Goal: Task Accomplishment & Management: Complete application form

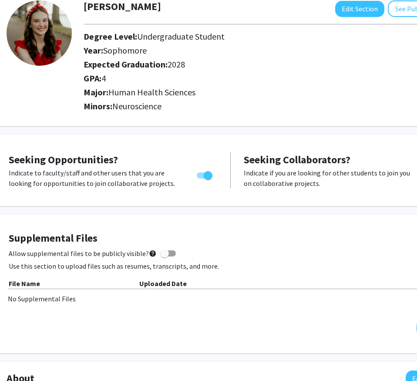
scroll to position [63, 30]
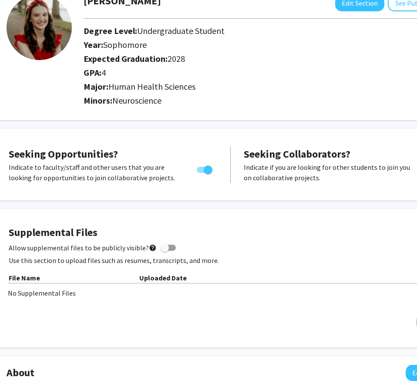
click at [169, 246] on span at bounding box center [168, 248] width 16 height 6
click at [165, 251] on input "Allow supplemental files to be publicly visible? help" at bounding box center [164, 251] width 0 height 0
checkbox input "true"
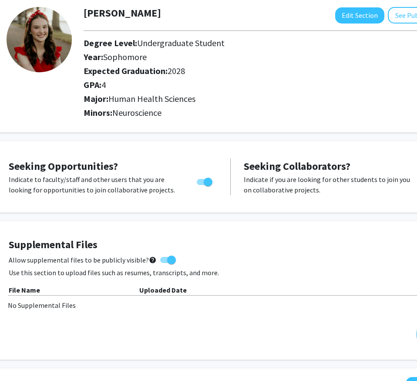
scroll to position [44, 30]
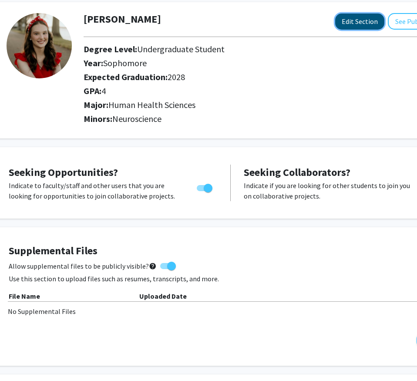
click at [364, 23] on button "Edit Section" at bounding box center [359, 21] width 49 height 16
select select "sophomore"
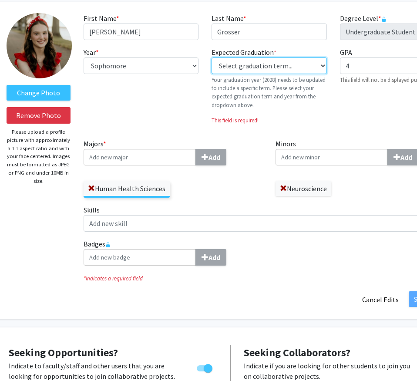
click at [261, 65] on select "Select graduation term... Previous: 2028 (Please select a specific term) Spring…" at bounding box center [269, 65] width 115 height 17
select select "42: spring_2028"
click at [212, 57] on select "Select graduation term... Previous: 2028 (Please select a specific term) Spring…" at bounding box center [269, 65] width 115 height 17
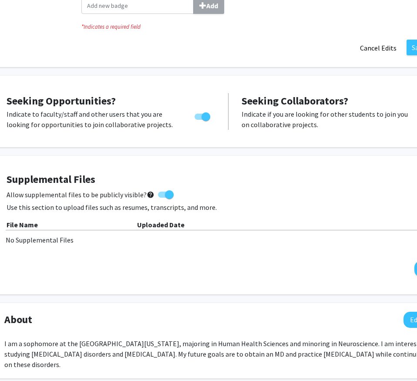
scroll to position [281, 34]
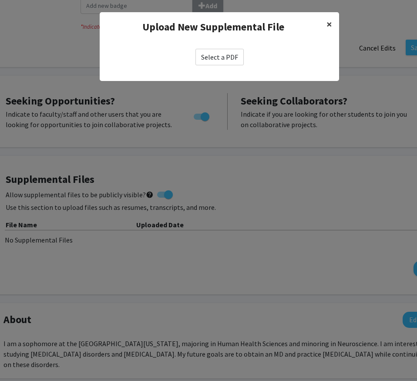
click at [328, 20] on span "×" at bounding box center [329, 23] width 6 height 13
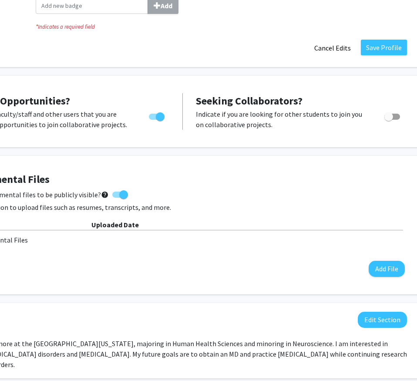
scroll to position [281, 81]
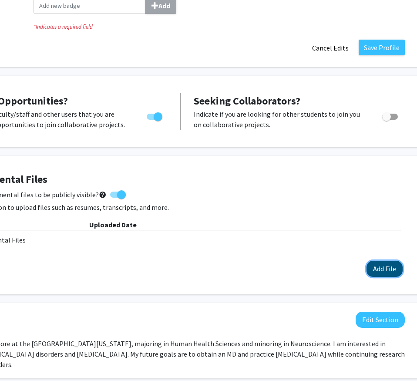
click at [390, 266] on button "Add File" at bounding box center [384, 269] width 36 height 16
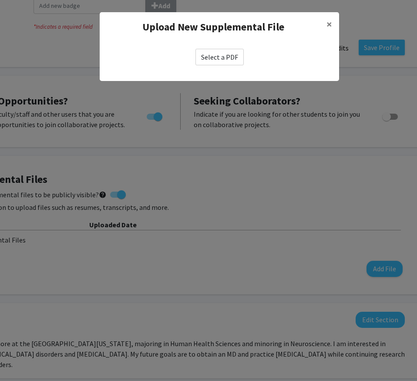
click at [224, 57] on label "Select a PDF" at bounding box center [219, 57] width 48 height 17
click at [0, 0] on input "Select a PDF" at bounding box center [0, 0] width 0 height 0
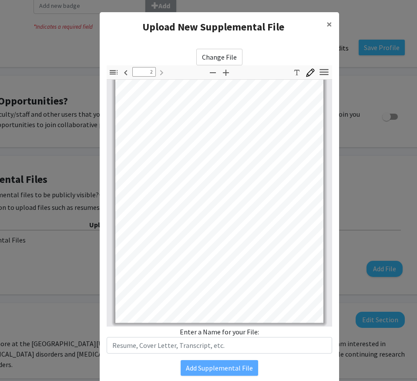
scroll to position [44, 0]
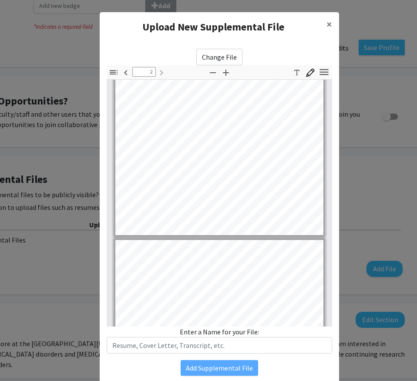
type input "1"
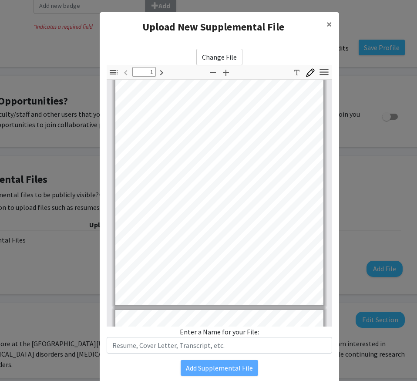
scroll to position [52, 0]
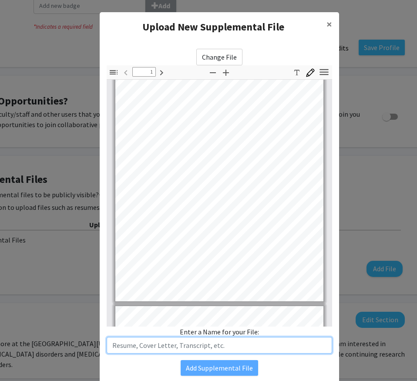
click at [224, 345] on input "text" at bounding box center [219, 345] width 225 height 17
type input "Resume"
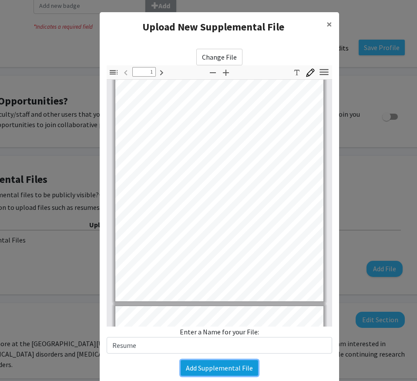
click at [198, 363] on button "Add Supplemental File" at bounding box center [219, 368] width 77 height 16
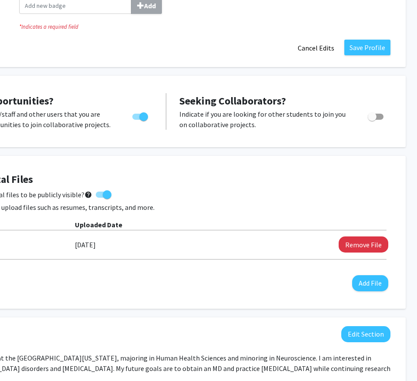
scroll to position [281, 97]
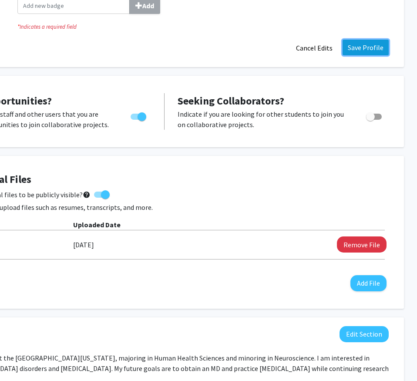
click at [364, 47] on button "Save Profile" at bounding box center [366, 48] width 46 height 16
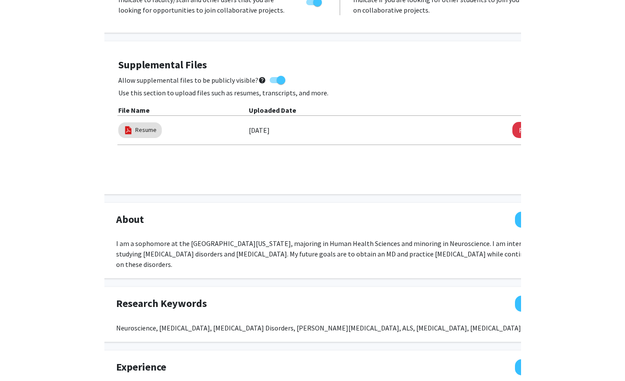
scroll to position [230, 0]
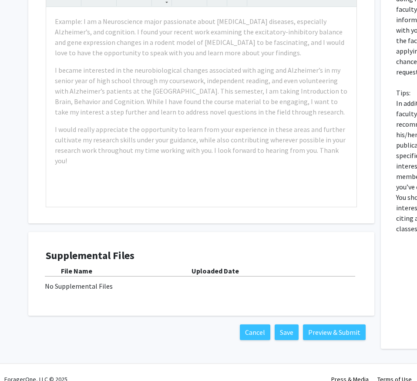
scroll to position [230, 0]
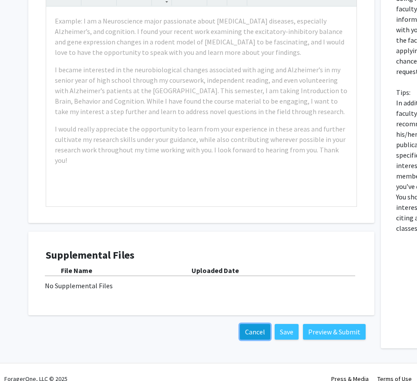
click at [249, 328] on button "Cancel" at bounding box center [255, 332] width 30 height 16
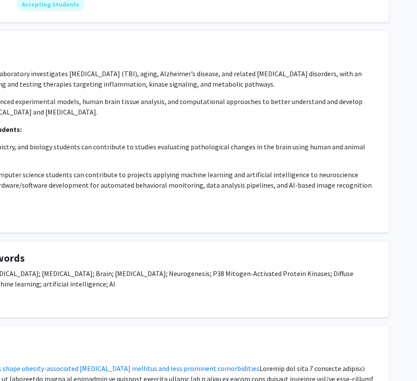
scroll to position [0, 105]
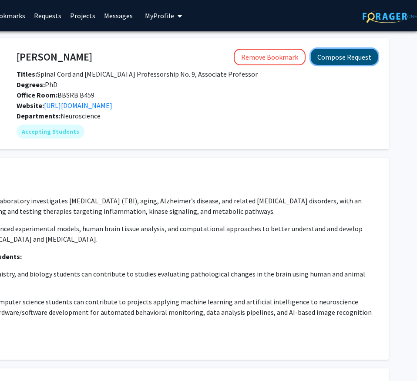
click at [347, 59] on button "Compose Request" at bounding box center [344, 57] width 67 height 16
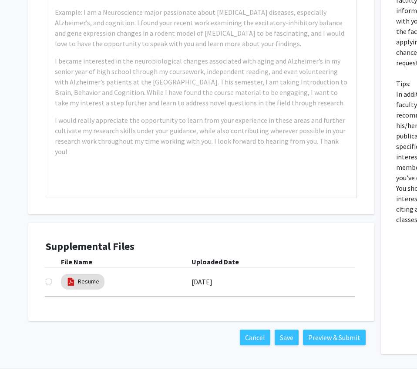
scroll to position [239, 0]
click at [49, 282] on input "checkbox" at bounding box center [49, 282] width 6 height 6
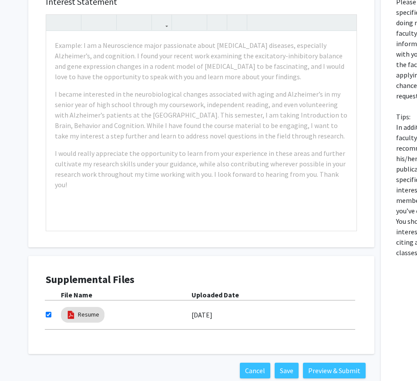
scroll to position [205, 0]
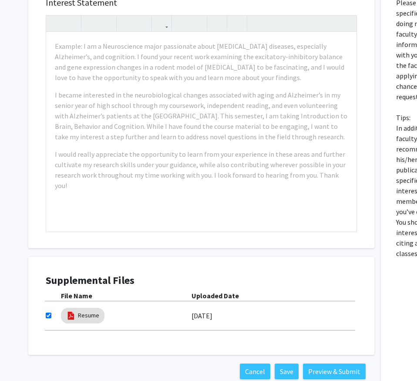
click at [47, 316] on input "checkbox" at bounding box center [49, 315] width 6 height 6
checkbox input "false"
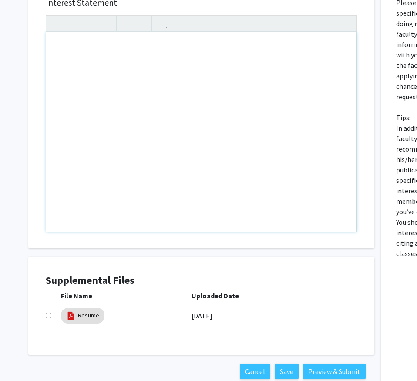
click at [110, 201] on div "Note to users with screen readers: Please press Alt+0 or Option+0 to deactivate…" at bounding box center [201, 131] width 310 height 199
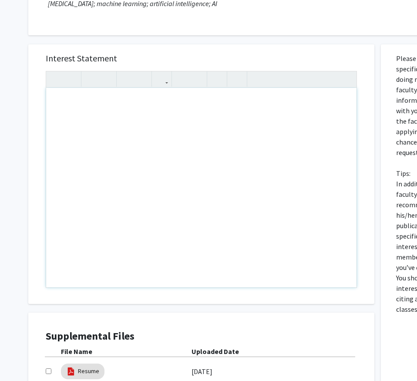
scroll to position [145, 0]
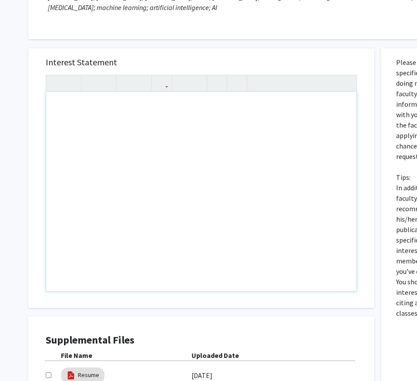
paste div "Note to users with screen readers: Please press Alt+0 or Option+0 to deactivate…"
type textarea "<p>I am a sophomore majoring in Human Health Sciences and minoring in Neuroscie…"
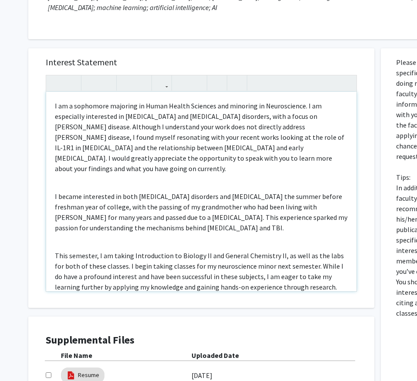
click at [90, 183] on div "I am a sophomore majoring in Human Health Sciences and minoring in Neuroscience…" at bounding box center [201, 191] width 310 height 199
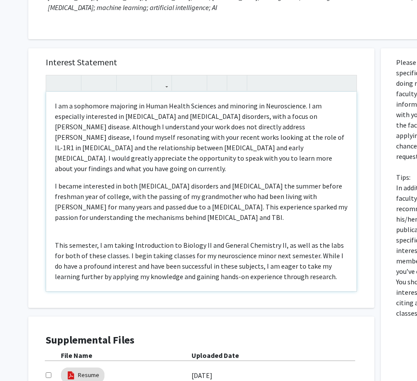
click at [92, 233] on div "I am a sophomore majoring in Human Health Sciences and minoring in Neuroscience…" at bounding box center [201, 191] width 310 height 199
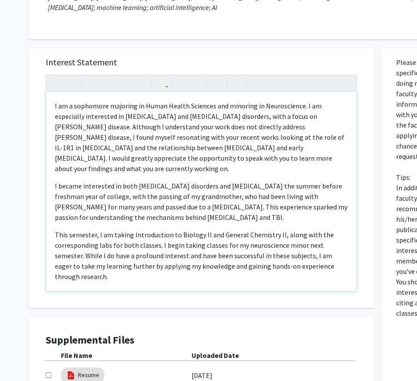
click at [259, 217] on p "I became interested in both neurodegenerative disorders and traumatic brain inj…" at bounding box center [201, 202] width 293 height 42
click at [212, 248] on p "This semester, I am taking Introduction to Biology II and General Chemistry II,…" at bounding box center [201, 255] width 293 height 52
click at [225, 182] on p "I became interested in both neurodegenerative disorders and traumatic brain inj…" at bounding box center [201, 202] width 293 height 42
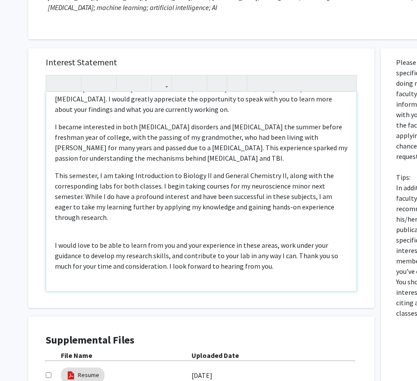
scroll to position [60, 0]
click at [192, 239] on p "I would love to be able to learn from you and your experience in these areas, w…" at bounding box center [201, 254] width 293 height 31
drag, startPoint x: 193, startPoint y: 223, endPoint x: 205, endPoint y: 229, distance: 14.2
click at [195, 224] on div "I am a sophomore majoring in Human Health Sciences and minoring in Neuroscience…" at bounding box center [201, 191] width 310 height 199
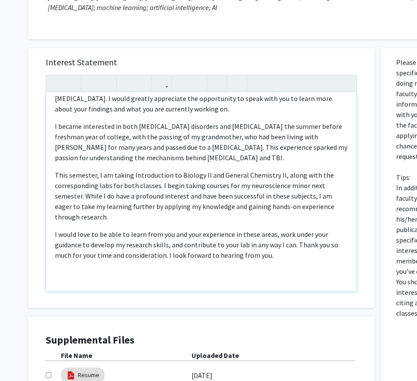
scroll to position [51, 0]
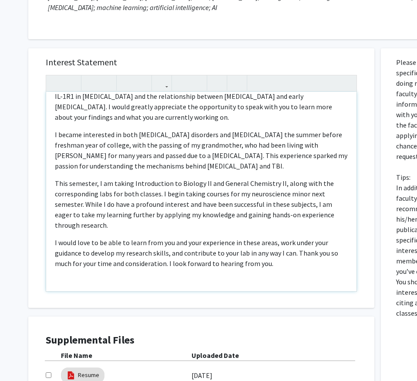
type textarea "<p>I am a sophomore majoring in Human Health Sciences and minoring in Neuroscie…"
click at [152, 125] on div "I am a sophomore majoring in Human Health Sciences and minoring in Neuroscience…" at bounding box center [201, 191] width 310 height 199
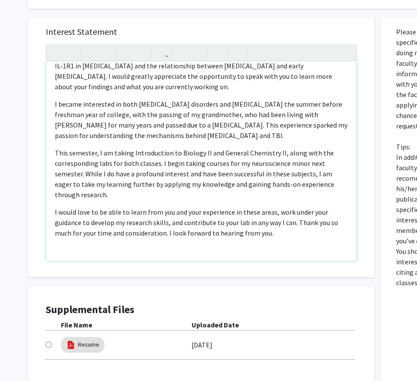
scroll to position [258, 0]
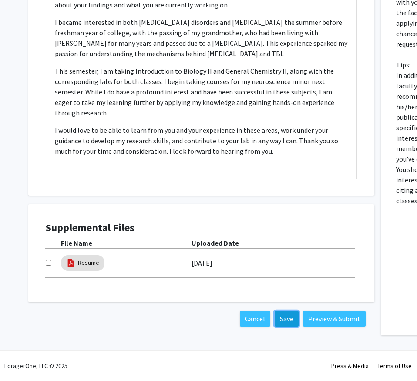
click at [281, 316] on button "Save" at bounding box center [287, 319] width 24 height 16
click at [333, 321] on button "Preview & Submit" at bounding box center [334, 319] width 63 height 16
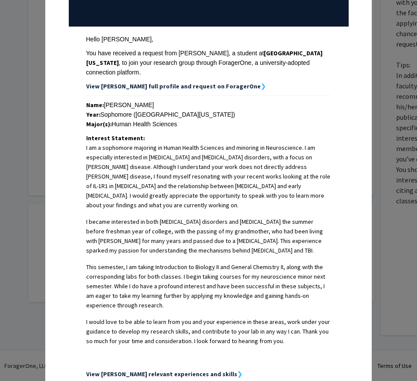
scroll to position [103, 0]
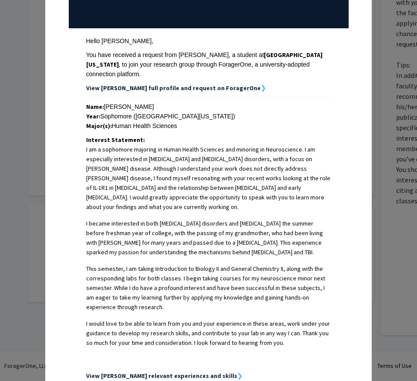
click at [228, 84] on strong "View Addison's full profile and request on ForagerOne" at bounding box center [173, 88] width 175 height 8
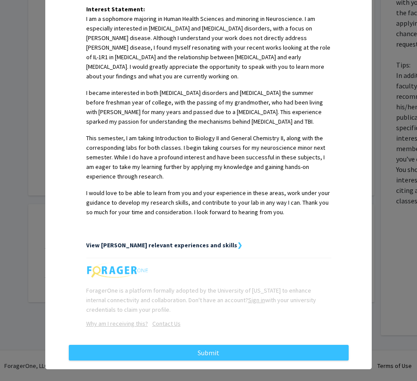
scroll to position [235, 0]
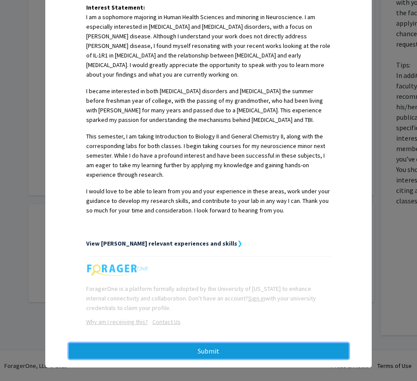
click at [231, 344] on button "Submit" at bounding box center [209, 351] width 280 height 16
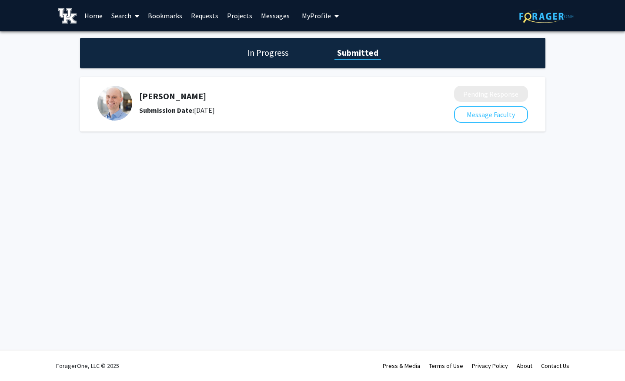
click at [253, 49] on h1 "In Progress" at bounding box center [268, 53] width 47 height 12
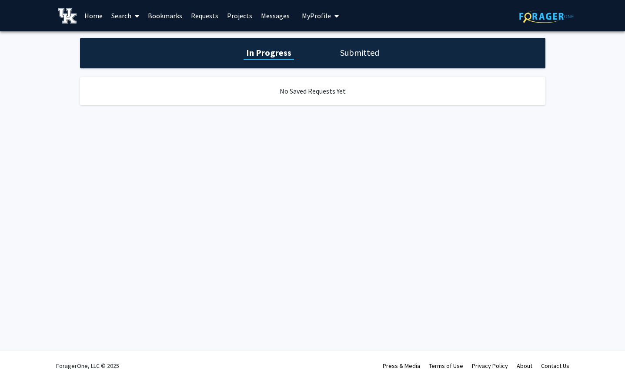
click at [370, 55] on h1 "Submitted" at bounding box center [360, 53] width 44 height 12
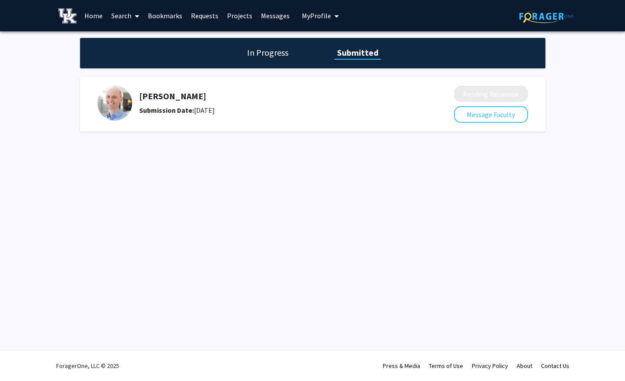
click at [161, 11] on link "Bookmarks" at bounding box center [165, 15] width 43 height 30
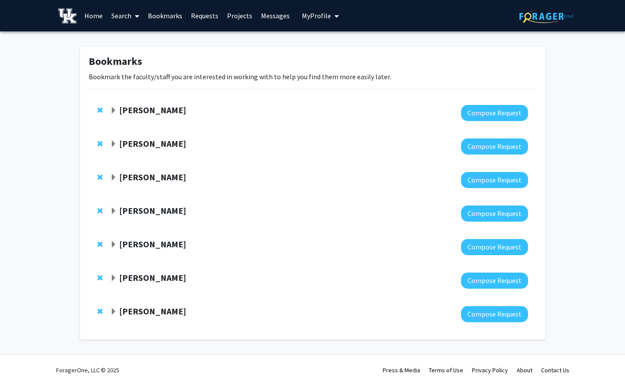
click at [147, 108] on strong "Sarah D'Orazio" at bounding box center [152, 109] width 67 height 11
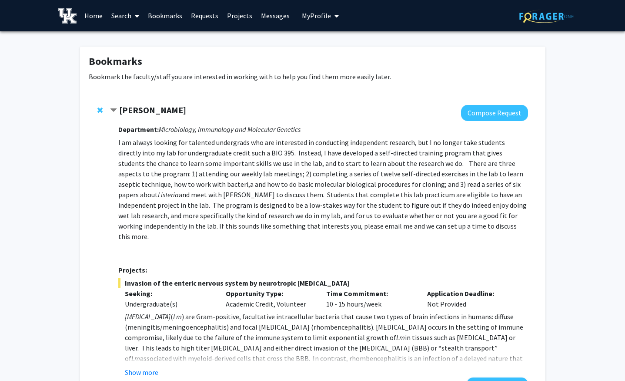
click at [147, 108] on strong "Sarah D'Orazio" at bounding box center [152, 109] width 67 height 11
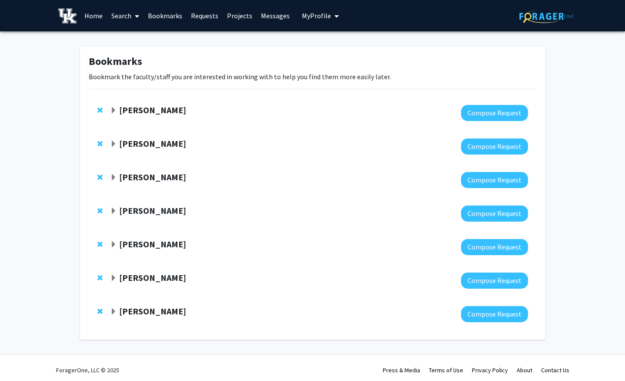
click at [139, 140] on strong "Paula Monje" at bounding box center [152, 143] width 67 height 11
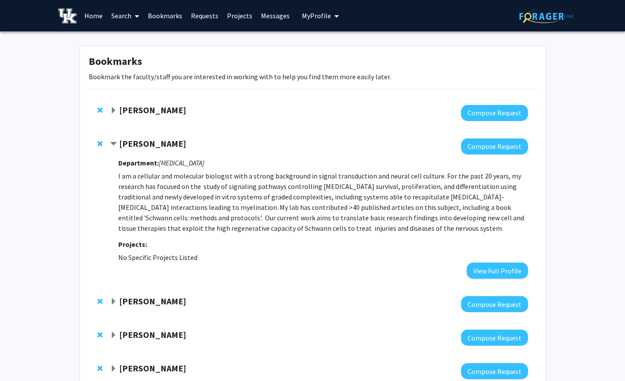
click at [139, 144] on strong "Paula Monje" at bounding box center [152, 143] width 67 height 11
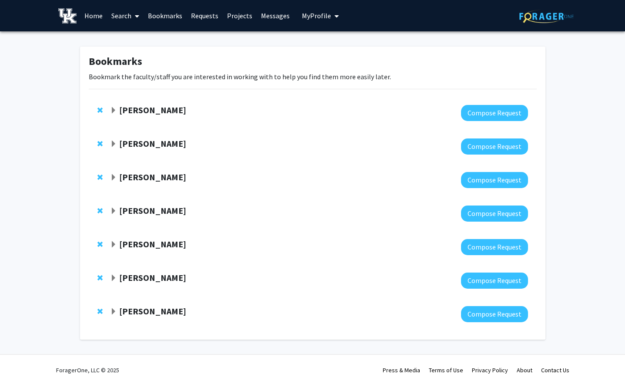
click at [135, 176] on strong "Jennifer Isaacs" at bounding box center [152, 176] width 67 height 11
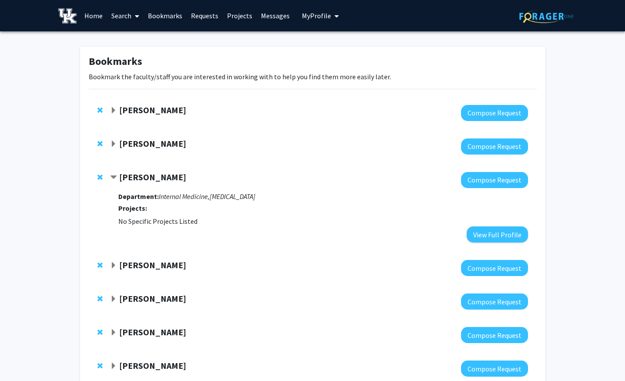
click at [135, 176] on strong "Jennifer Isaacs" at bounding box center [152, 176] width 67 height 11
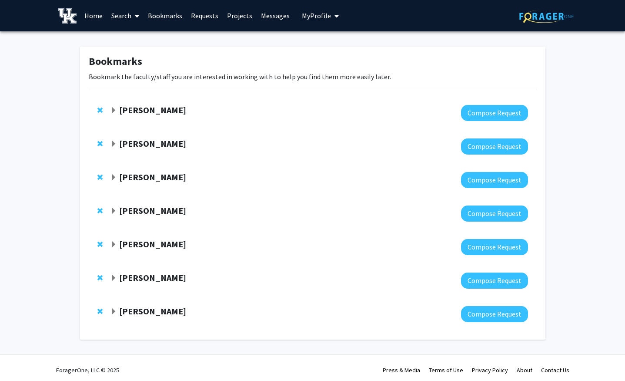
click at [136, 210] on strong "Leslie Woltenberg" at bounding box center [152, 210] width 67 height 11
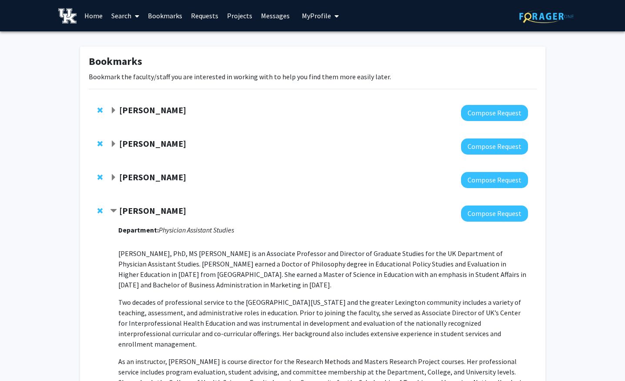
click at [136, 210] on strong "Leslie Woltenberg" at bounding box center [152, 210] width 67 height 11
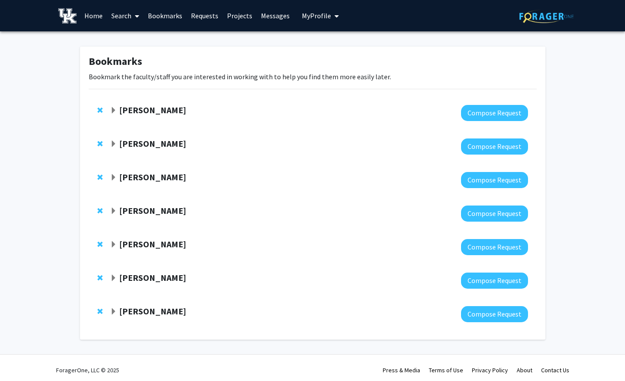
click at [143, 213] on strong "Leslie Woltenberg" at bounding box center [152, 210] width 67 height 11
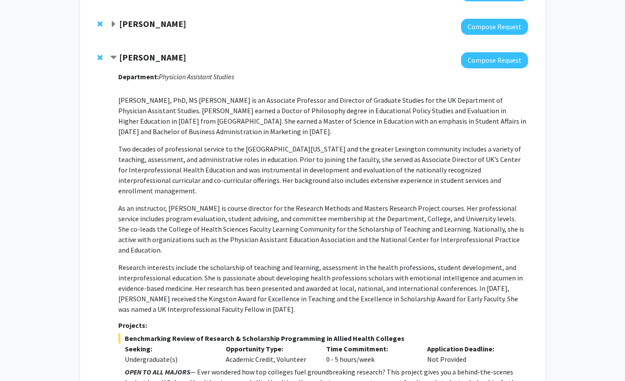
scroll to position [73, 0]
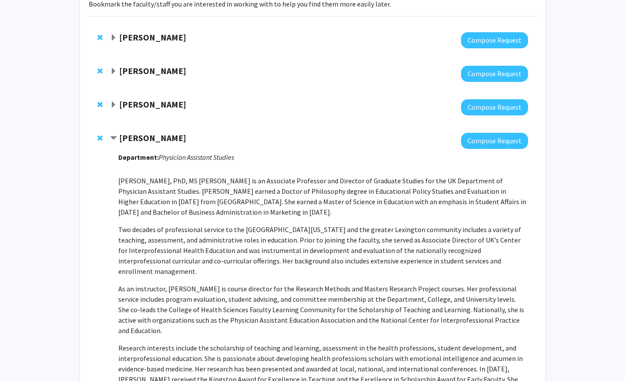
click at [160, 140] on strong "Leslie Woltenberg" at bounding box center [152, 137] width 67 height 11
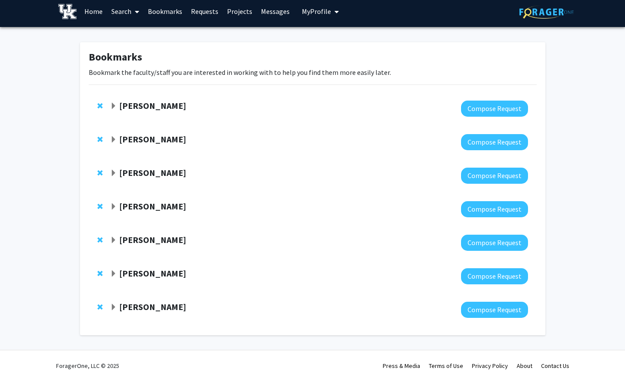
click at [150, 235] on strong "Corey Hawes" at bounding box center [152, 239] width 67 height 11
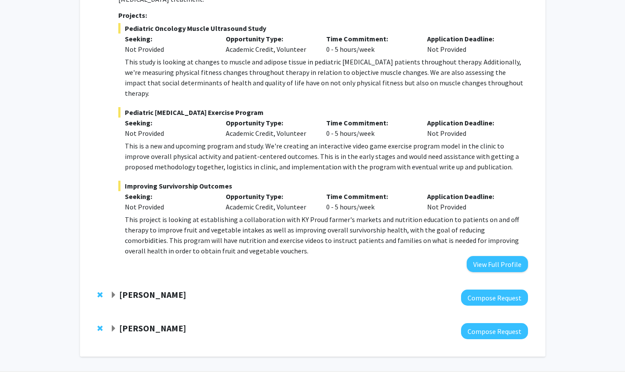
scroll to position [330, 0]
click at [150, 289] on strong "Shyanika Rose" at bounding box center [152, 294] width 67 height 11
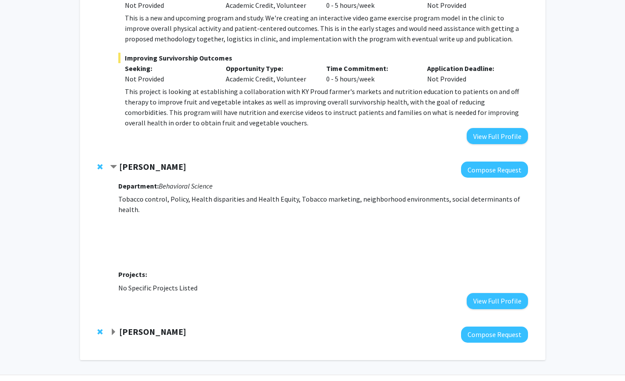
scroll to position [461, 0]
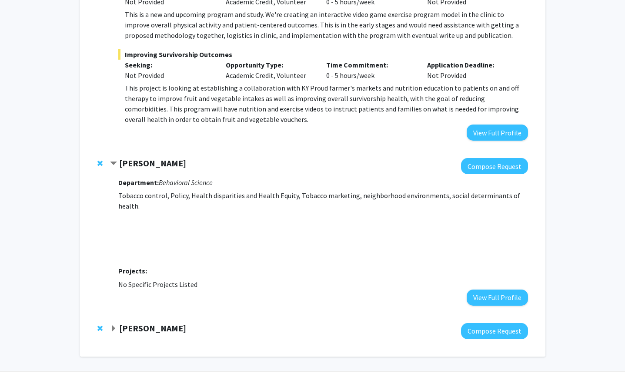
click at [148, 323] on strong "Adam Bachstetter" at bounding box center [152, 328] width 67 height 11
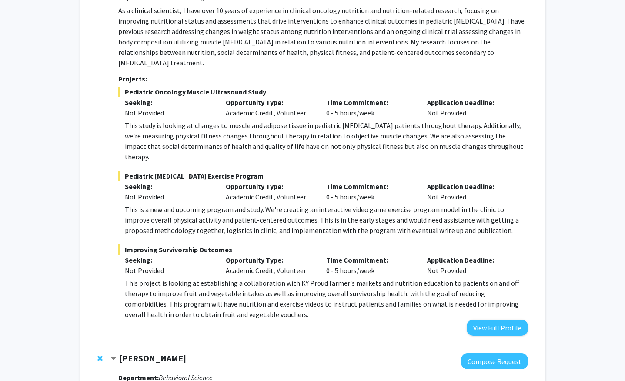
scroll to position [0, 0]
